Goal: Task Accomplishment & Management: Complete application form

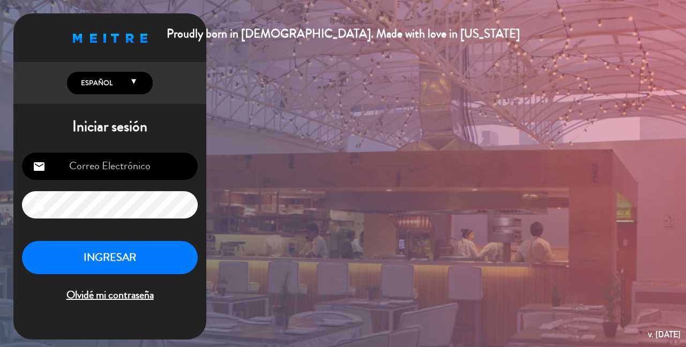
type input "[EMAIL_ADDRESS][DOMAIN_NAME]"
click at [101, 273] on button "INGRESAR" at bounding box center [110, 258] width 176 height 34
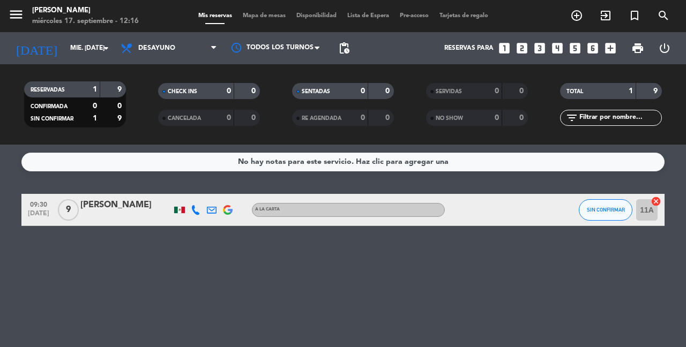
click at [524, 50] on icon "looks_two" at bounding box center [522, 48] width 14 height 14
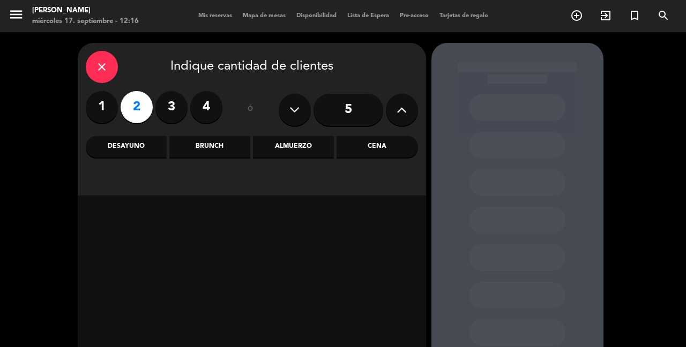
click at [279, 148] on div "Almuerzo" at bounding box center [293, 146] width 81 height 21
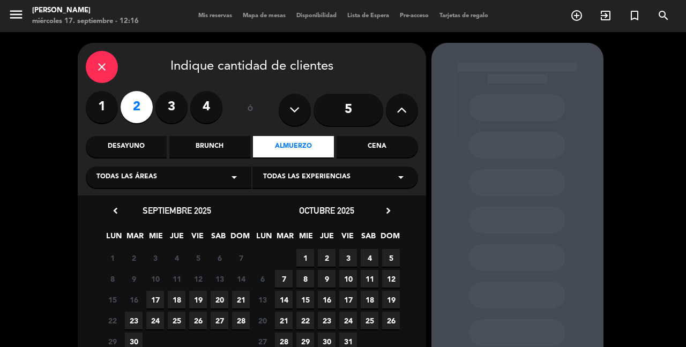
click at [157, 297] on span "17" at bounding box center [155, 300] width 18 height 18
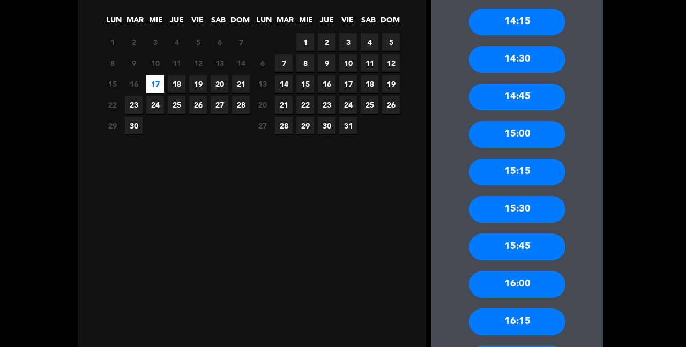
scroll to position [319, 0]
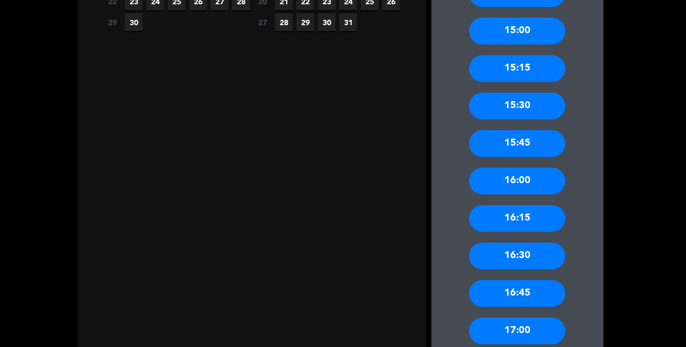
click at [523, 253] on div "16:30" at bounding box center [517, 256] width 96 height 27
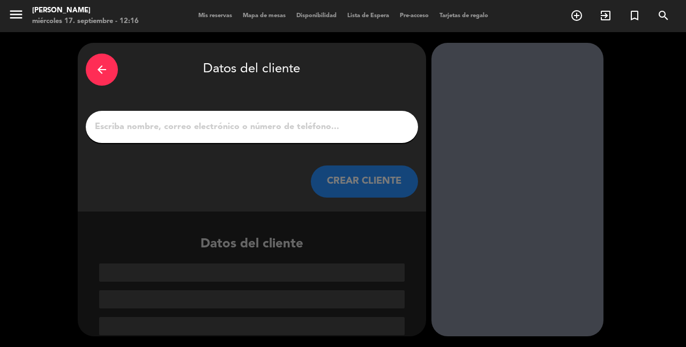
scroll to position [0, 0]
click at [267, 122] on input "1" at bounding box center [252, 127] width 316 height 15
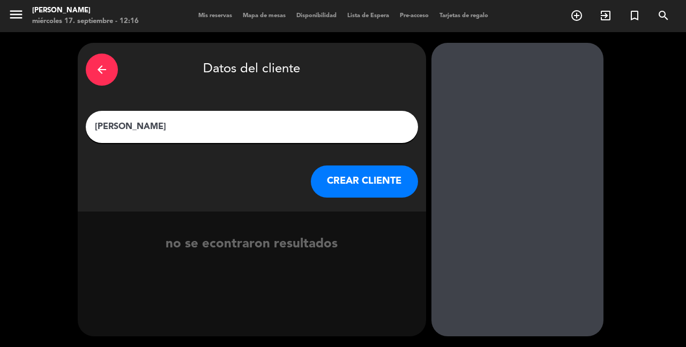
type input "[PERSON_NAME]"
click at [387, 174] on button "CREAR CLIENTE" at bounding box center [364, 182] width 107 height 32
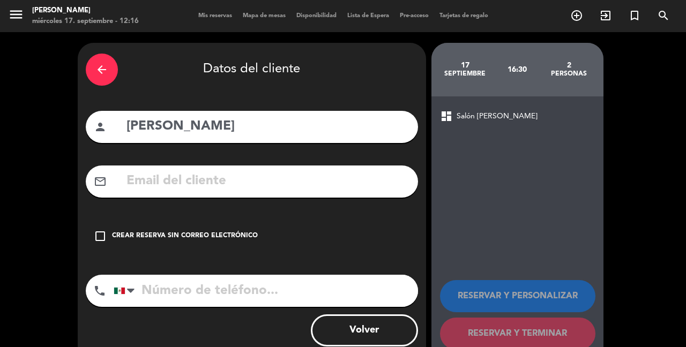
click at [144, 297] on input "tel" at bounding box center [266, 291] width 304 height 32
type input "7712841415"
click at [198, 234] on div "Crear reserva sin correo electrónico" at bounding box center [185, 236] width 146 height 11
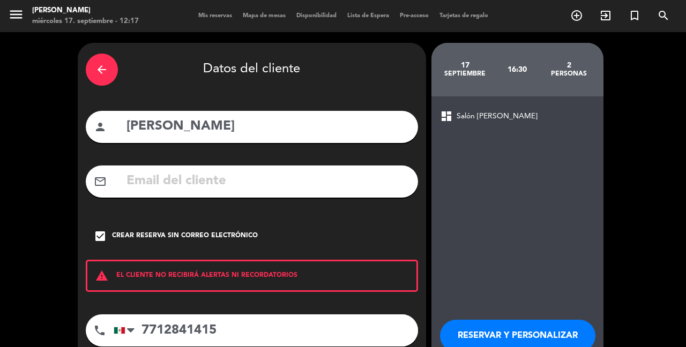
scroll to position [66, 0]
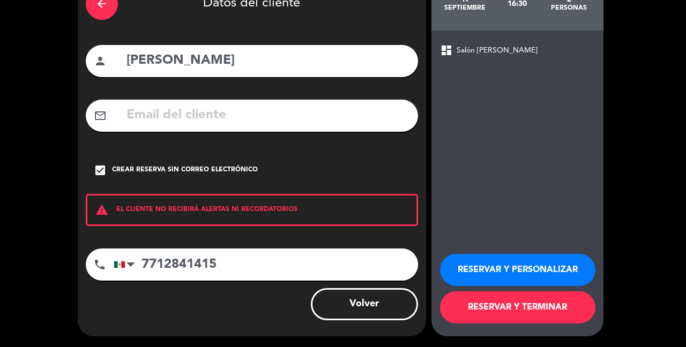
click at [487, 271] on button "RESERVAR Y PERSONALIZAR" at bounding box center [517, 270] width 155 height 32
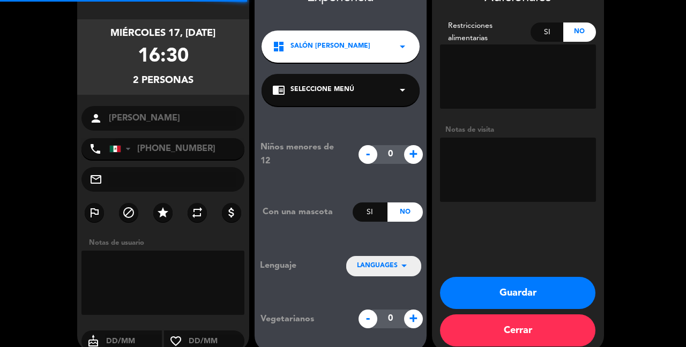
scroll to position [43, 0]
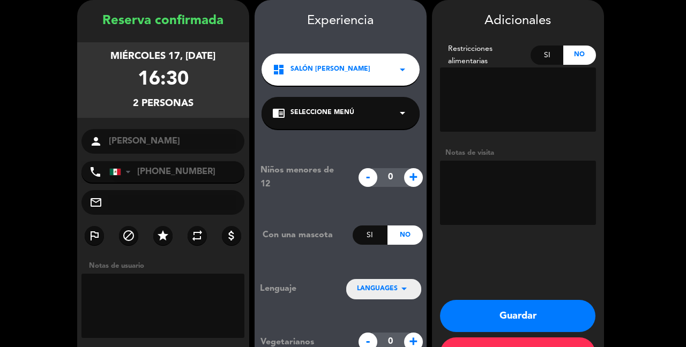
click at [487, 184] on textarea at bounding box center [518, 193] width 156 height 64
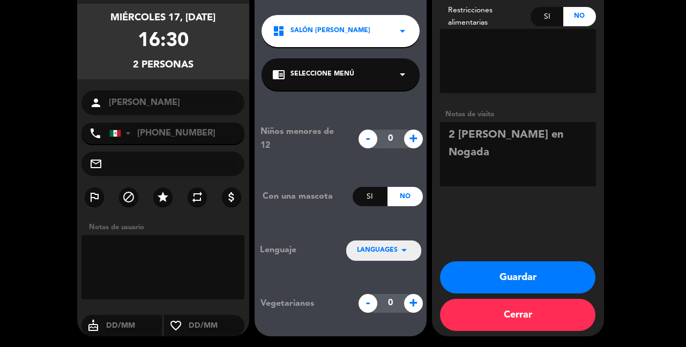
type textarea "2 [PERSON_NAME] en Nogada"
click at [527, 269] on button "Guardar" at bounding box center [517, 278] width 155 height 32
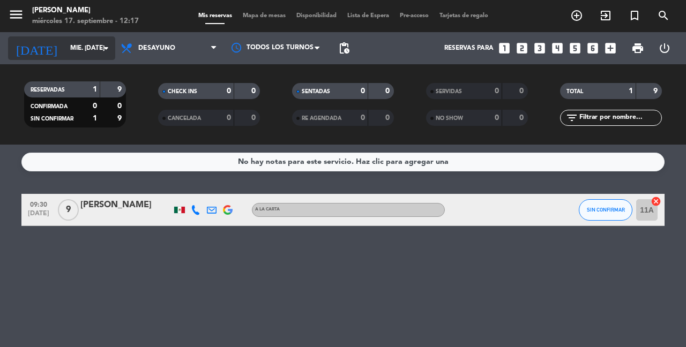
click at [103, 50] on icon "arrow_drop_down" at bounding box center [106, 48] width 13 height 13
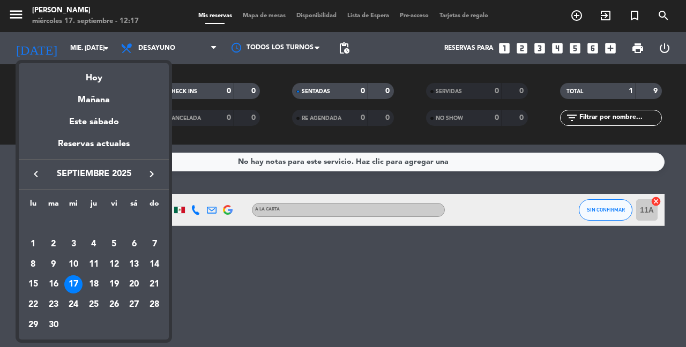
click at [156, 48] on div at bounding box center [343, 173] width 686 height 347
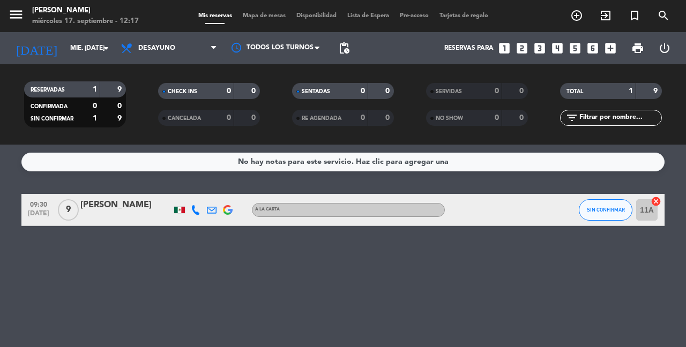
click at [156, 48] on span "Desayuno" at bounding box center [156, 48] width 37 height 8
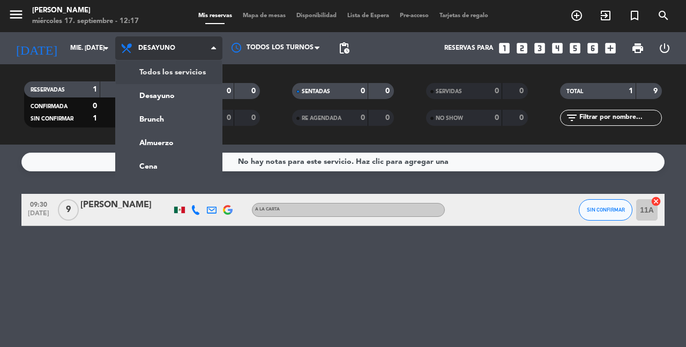
click at [159, 72] on div "menu [PERSON_NAME] miércoles 17. septiembre - 12:17 Mis reservas Mapa de mesas …" at bounding box center [343, 72] width 686 height 145
